Goal: Book appointment/travel/reservation

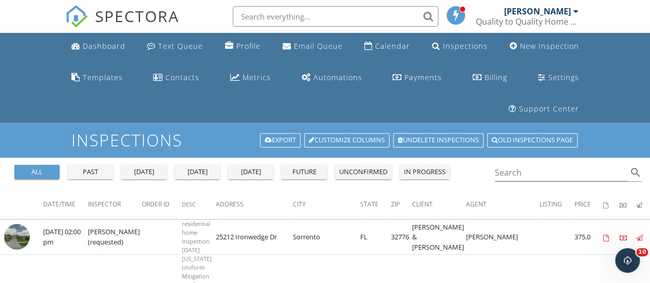
click at [201, 167] on div "today" at bounding box center [197, 172] width 37 height 10
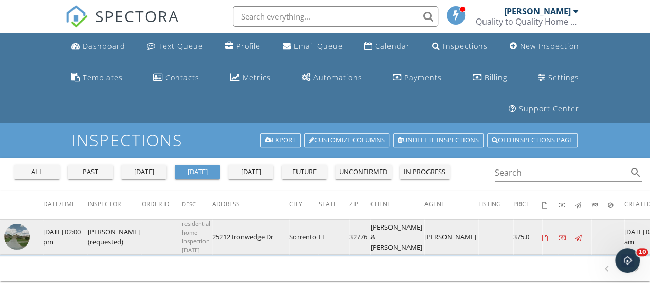
click at [11, 224] on img at bounding box center [17, 237] width 26 height 26
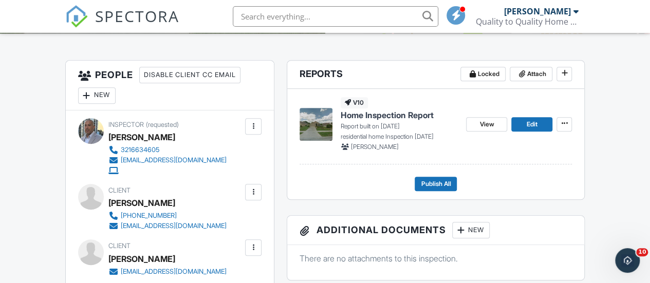
scroll to position [284, 0]
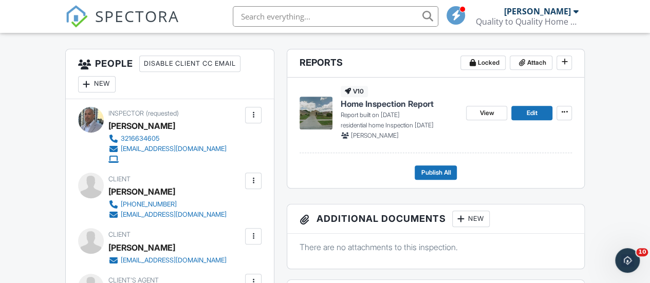
click at [381, 29] on li at bounding box center [332, 16] width 220 height 33
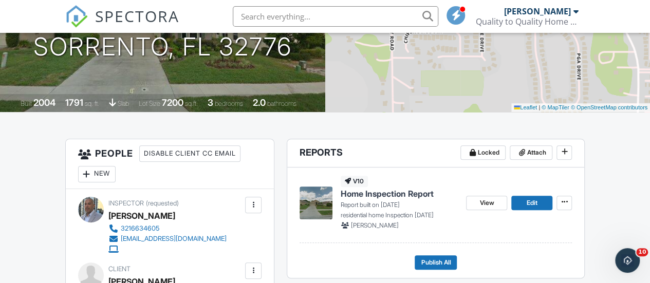
scroll to position [229, 0]
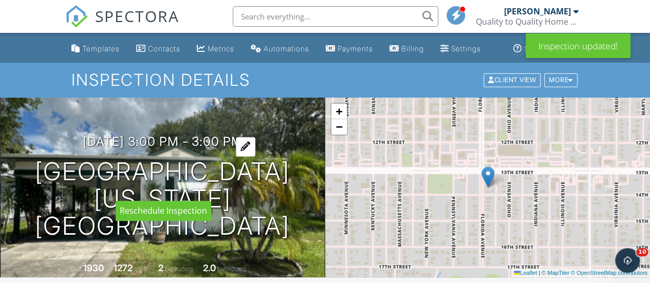
click at [255, 156] on div at bounding box center [246, 146] width 20 height 19
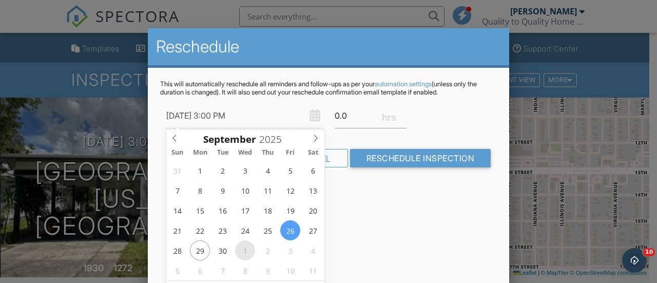
type input "[DATE] 3:00 PM"
click at [588, 163] on div at bounding box center [328, 126] width 657 height 354
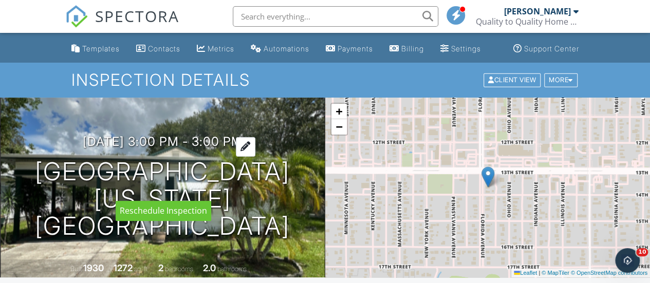
click at [255, 156] on div at bounding box center [246, 146] width 20 height 19
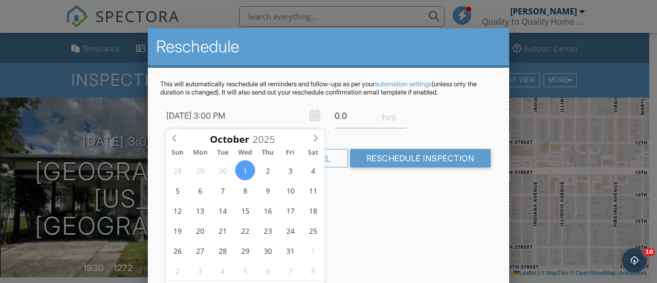
click at [214, 116] on input "[DATE] 3:00 PM" at bounding box center [244, 115] width 156 height 25
click at [225, 112] on input "[DATE] 3:00 PM" at bounding box center [244, 115] width 156 height 25
drag, startPoint x: 225, startPoint y: 112, endPoint x: 274, endPoint y: 111, distance: 48.8
click at [229, 112] on input "[DATE] 3:00 PM" at bounding box center [244, 115] width 156 height 25
click at [565, 42] on div at bounding box center [328, 126] width 657 height 354
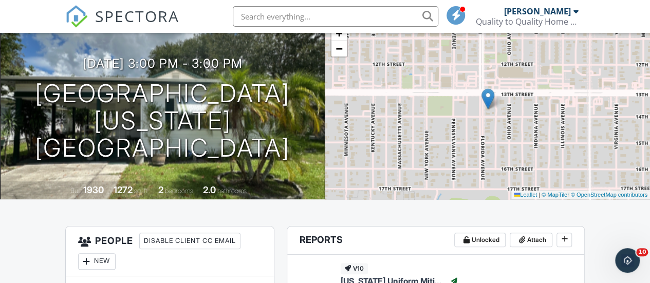
scroll to position [113, 0]
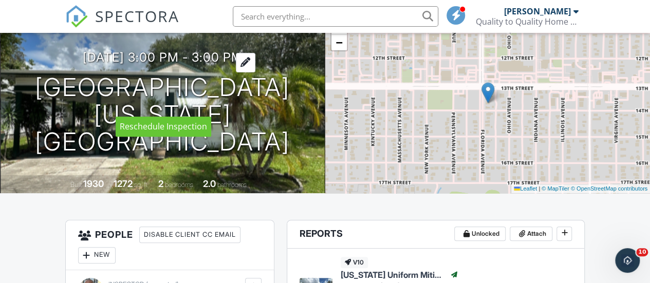
click at [255, 72] on div at bounding box center [246, 62] width 20 height 19
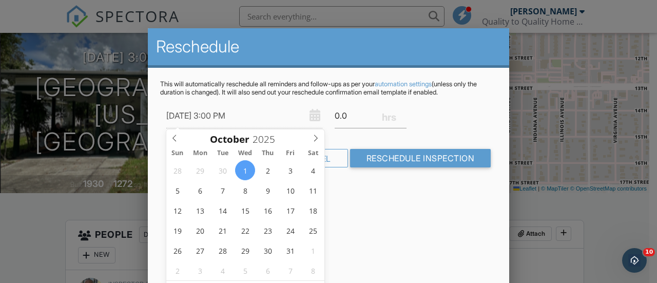
click at [222, 109] on input "10/01/2025 3:00 PM" at bounding box center [244, 115] width 156 height 25
click at [222, 112] on input "10/01/2025 3:00 PM" at bounding box center [244, 115] width 156 height 25
click at [201, 110] on input "10/01/2025 3:00 PM" at bounding box center [244, 115] width 156 height 25
drag, startPoint x: 201, startPoint y: 110, endPoint x: 223, endPoint y: 114, distance: 21.8
click at [223, 114] on input "10/01/2025 3:00 PM" at bounding box center [244, 115] width 156 height 25
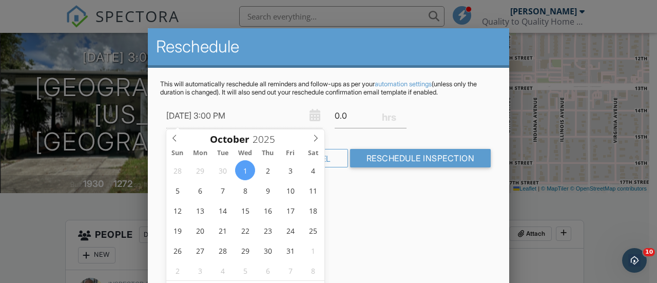
click at [222, 114] on input "10/01/2025 3:00 PM" at bounding box center [244, 115] width 156 height 25
click at [253, 117] on input "10/01/2025 3:00 PM" at bounding box center [244, 115] width 156 height 25
click at [544, 133] on div at bounding box center [328, 126] width 657 height 354
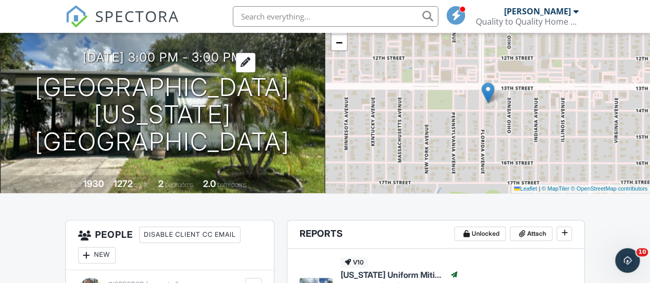
click at [229, 64] on h3 "09/26/2025 3:00 pm - 3:00 pm" at bounding box center [163, 57] width 160 height 14
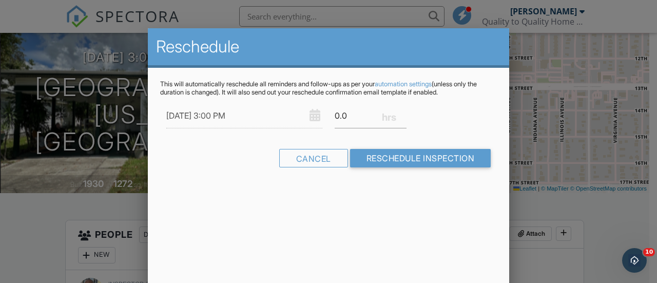
click at [575, 215] on div at bounding box center [328, 126] width 657 height 354
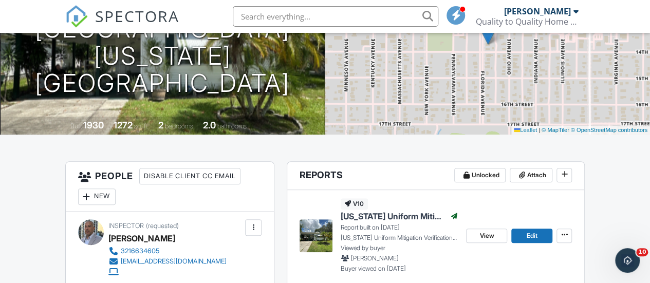
scroll to position [176, 0]
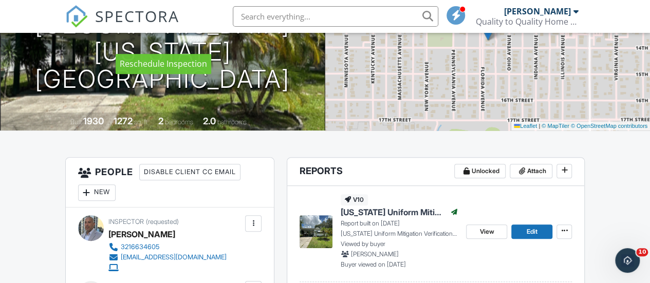
click at [255, 9] on div at bounding box center [246, -1] width 20 height 19
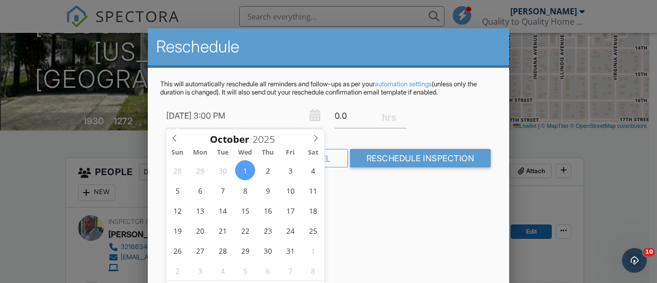
click at [635, 174] on div at bounding box center [328, 126] width 657 height 354
